Goal: Find contact information: Find contact information

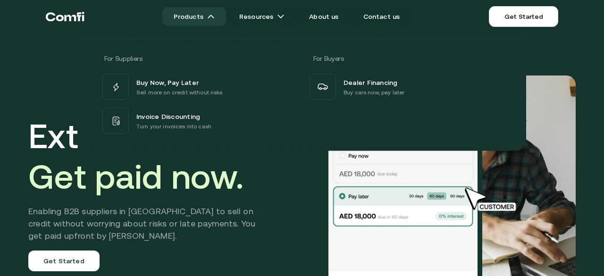
click at [221, 12] on link "Products" at bounding box center [194, 16] width 64 height 19
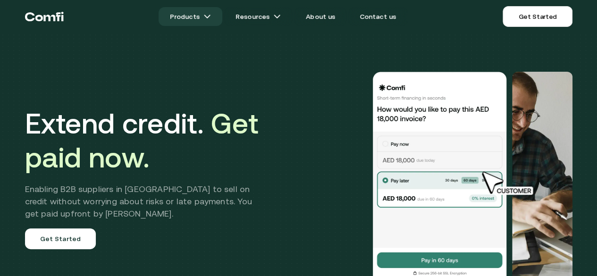
click at [217, 12] on link "Products" at bounding box center [191, 16] width 64 height 19
click at [210, 14] on img at bounding box center [207, 17] width 8 height 8
click at [199, 46] on div "Extend credit. Get paid now. Enabling B2B suppliers in [GEOGRAPHIC_DATA] to sel…" at bounding box center [299, 178] width 566 height 280
click at [200, 28] on nav "Products Resources About us Contact us Get Started Menu Close" at bounding box center [299, 16] width 566 height 33
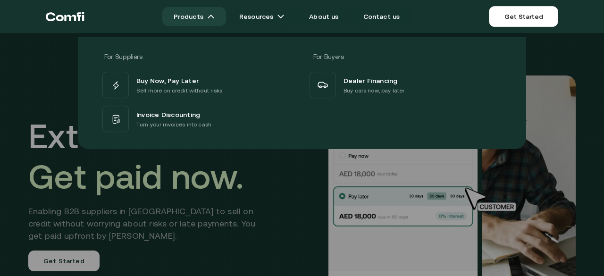
click at [205, 19] on link "Products" at bounding box center [194, 16] width 64 height 19
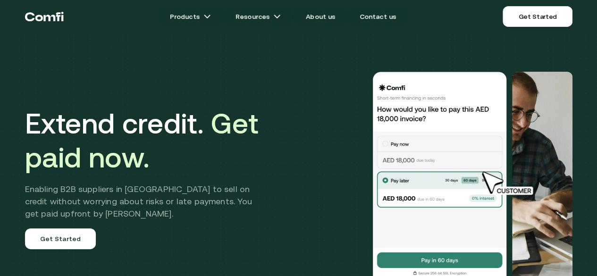
click at [241, 61] on div "Extend credit. Get paid now. Enabling B2B suppliers in [GEOGRAPHIC_DATA] to sel…" at bounding box center [299, 178] width 566 height 280
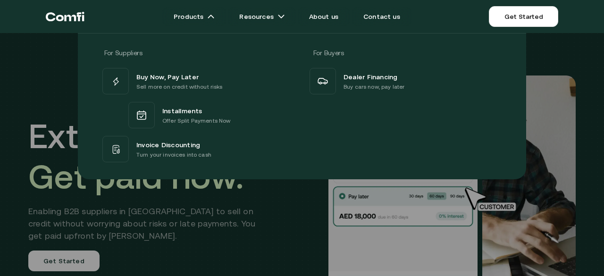
click at [579, 60] on div "For Suppliers For Buyers Buy Now, Pay Later Sell more on credit without risks I…" at bounding box center [302, 102] width 604 height 153
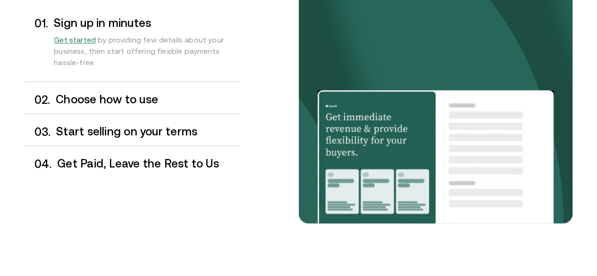
scroll to position [834, 0]
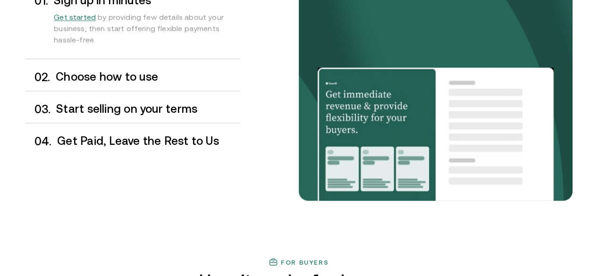
click at [475, 117] on img at bounding box center [436, 135] width 236 height 136
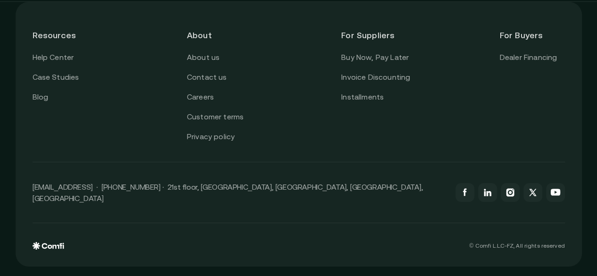
scroll to position [3413, 0]
click at [223, 84] on link "Contact us" at bounding box center [207, 77] width 40 height 12
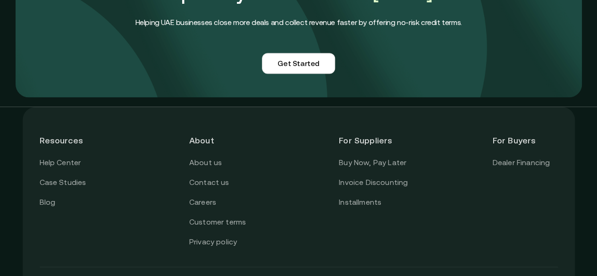
scroll to position [821, 0]
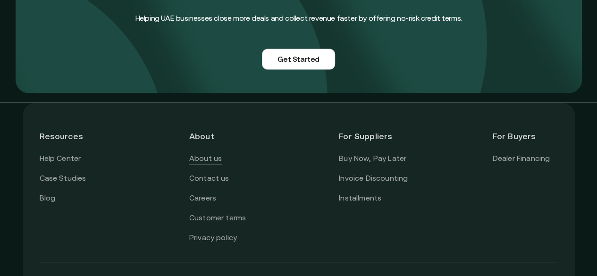
click at [217, 164] on link "About us" at bounding box center [205, 158] width 33 height 12
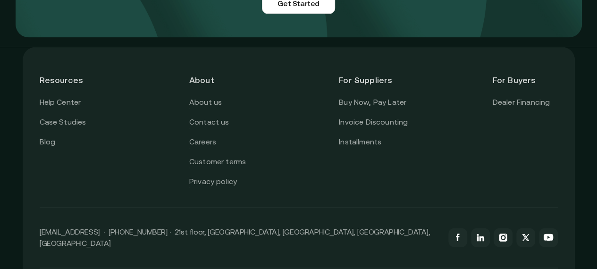
scroll to position [2443, 0]
